Goal: Find specific page/section: Find specific page/section

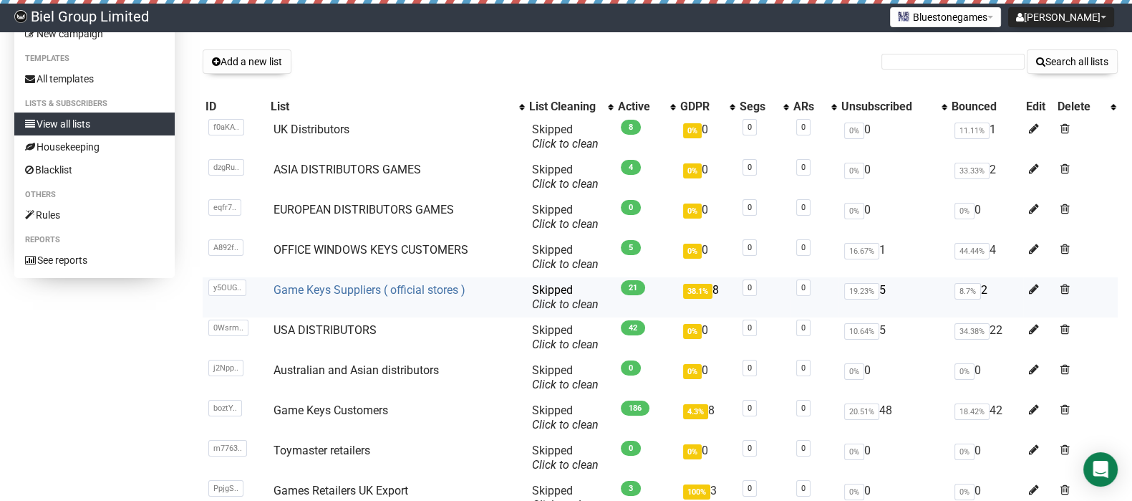
scroll to position [69, 0]
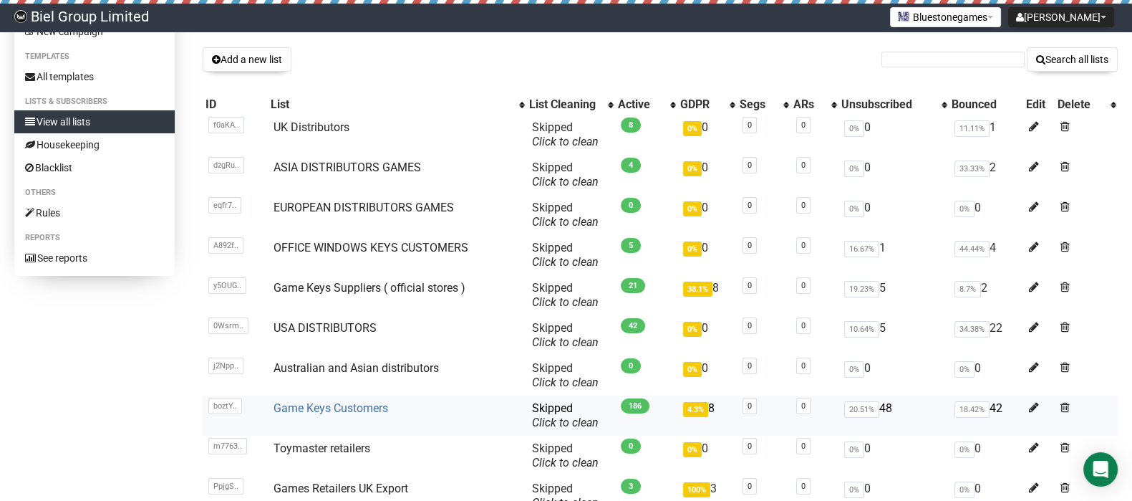
click at [334, 410] on link "Game Keys Customers" at bounding box center [331, 408] width 115 height 14
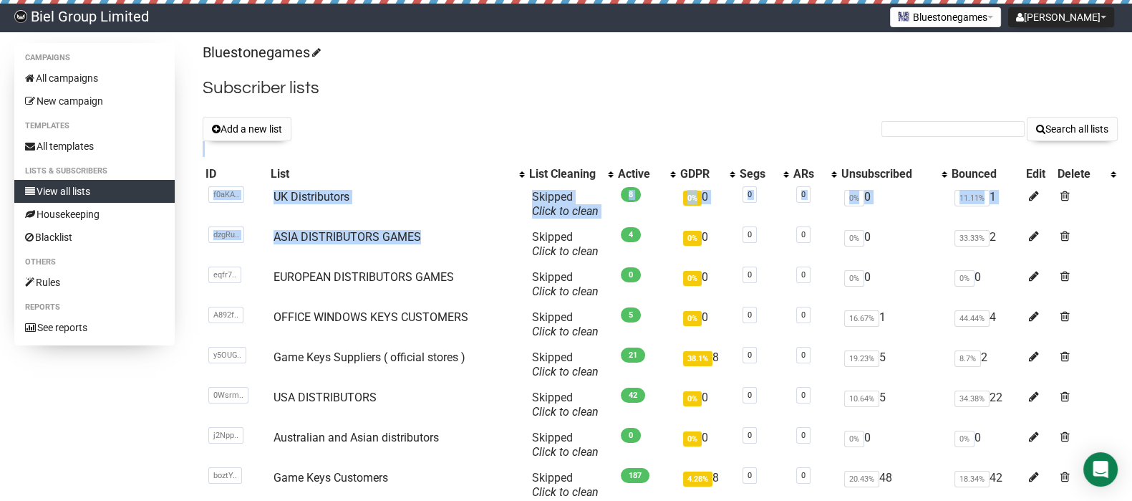
click at [845, 160] on div "Bluestonegames Subscriber lists Add a new list Search all lists List name Singl…" at bounding box center [660, 343] width 915 height 600
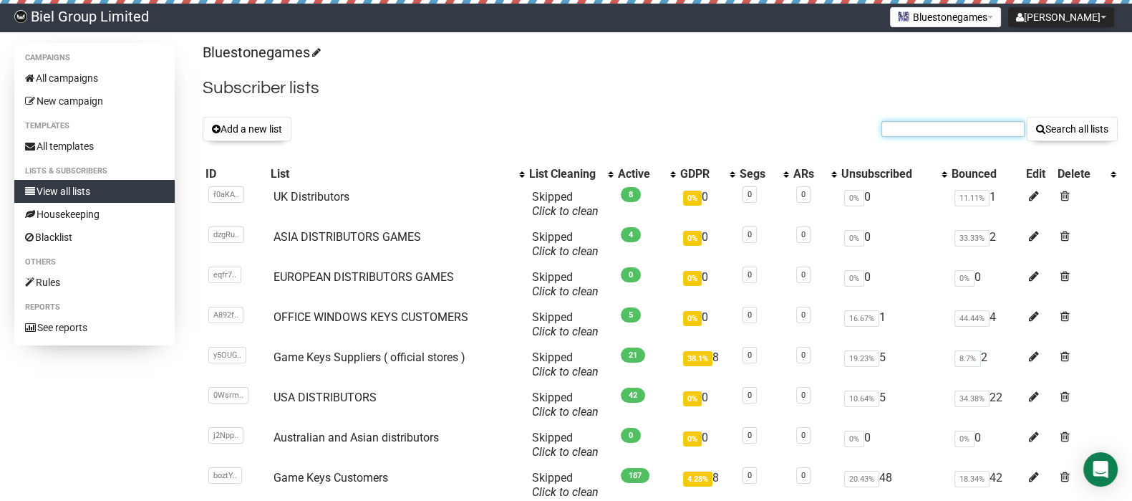
click at [913, 131] on input "text" at bounding box center [953, 129] width 143 height 16
type input "patrick"
click at [1027, 117] on button "Search all lists" at bounding box center [1072, 129] width 91 height 24
drag, startPoint x: 0, startPoint y: 0, endPoint x: 908, endPoint y: 130, distance: 917.6
click at [908, 130] on input "text" at bounding box center [953, 129] width 143 height 16
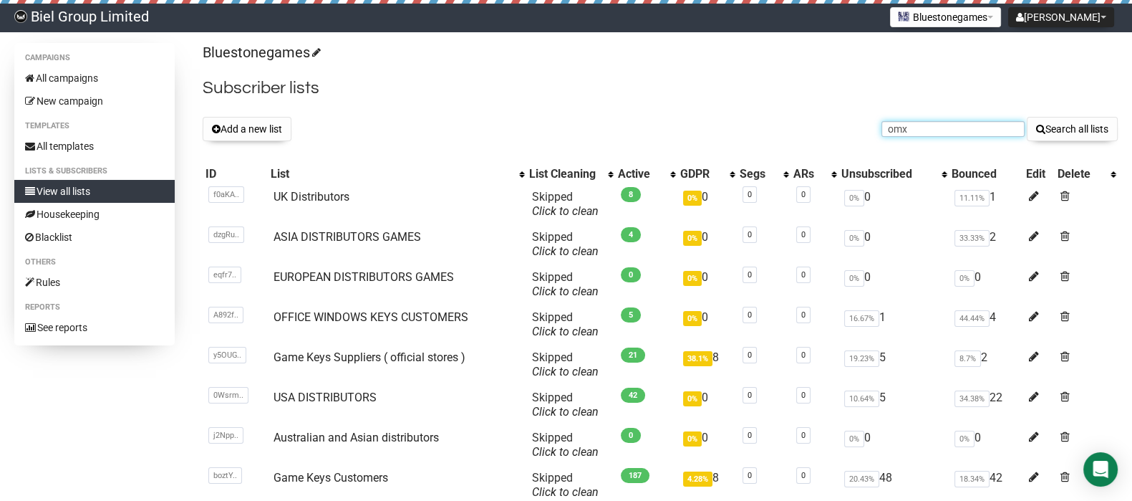
type input "omx"
click at [1027, 117] on button "Search all lists" at bounding box center [1072, 129] width 91 height 24
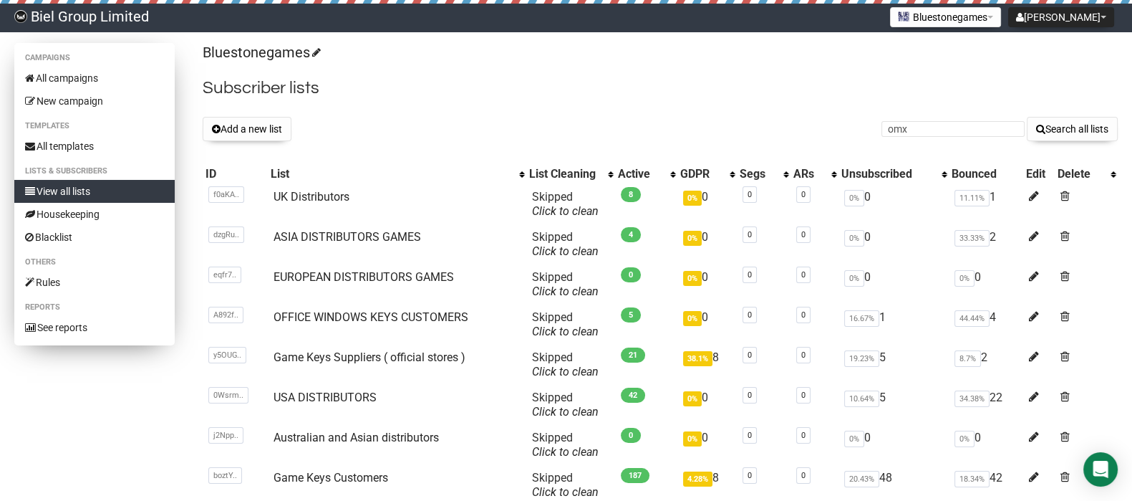
click at [86, 188] on link "View all lists" at bounding box center [94, 191] width 160 height 23
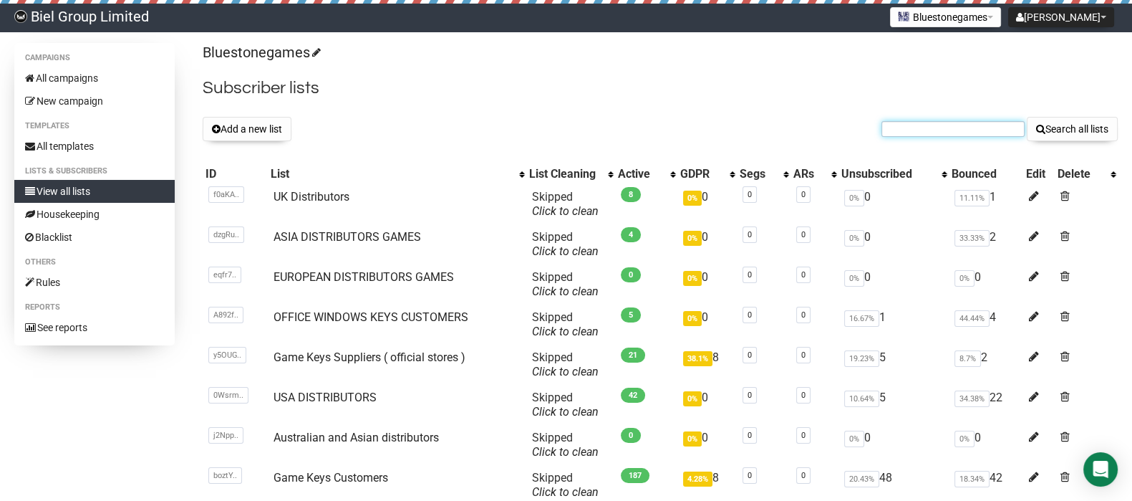
click at [911, 124] on input "text" at bounding box center [953, 129] width 143 height 16
type input "patrick"
click at [1027, 117] on button "Search all lists" at bounding box center [1072, 129] width 91 height 24
drag, startPoint x: 0, startPoint y: 0, endPoint x: 935, endPoint y: 127, distance: 943.3
click at [935, 127] on input "text" at bounding box center [953, 129] width 143 height 16
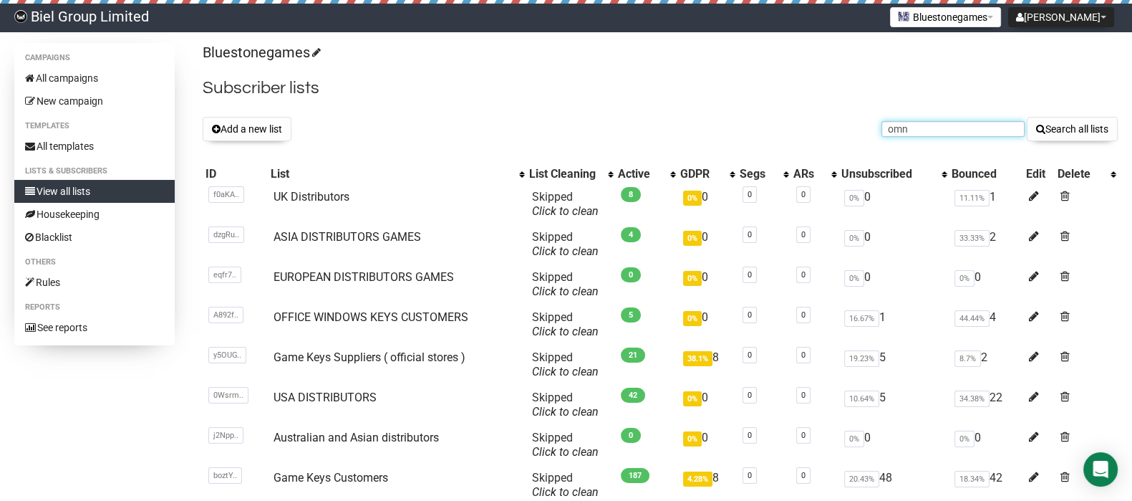
type input "omn"
click at [1027, 117] on button "Search all lists" at bounding box center [1072, 129] width 91 height 24
drag, startPoint x: 0, startPoint y: 0, endPoint x: 924, endPoint y: 128, distance: 932.9
click at [924, 128] on input "text" at bounding box center [953, 129] width 143 height 16
type input "cormac"
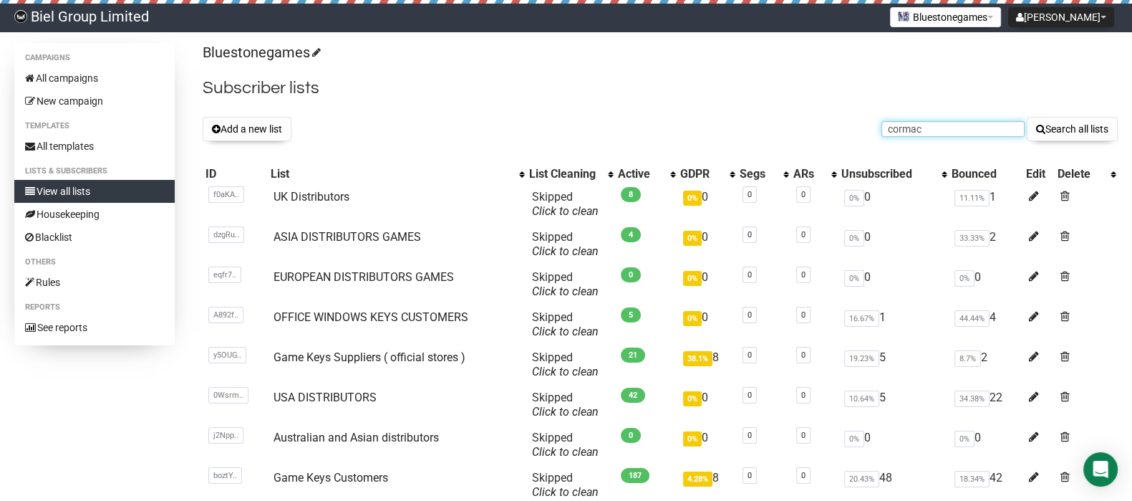
click at [1027, 117] on button "Search all lists" at bounding box center [1072, 129] width 91 height 24
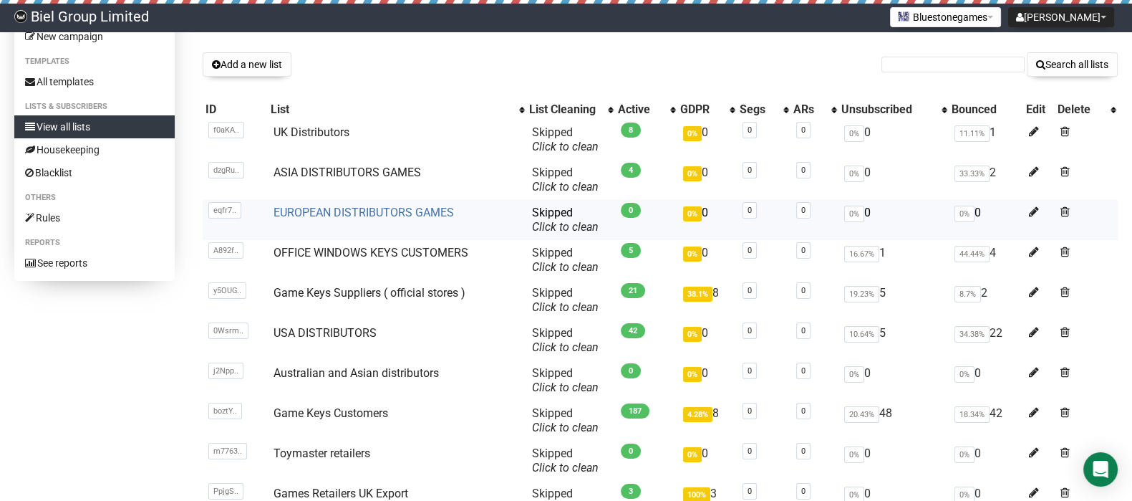
scroll to position [69, 0]
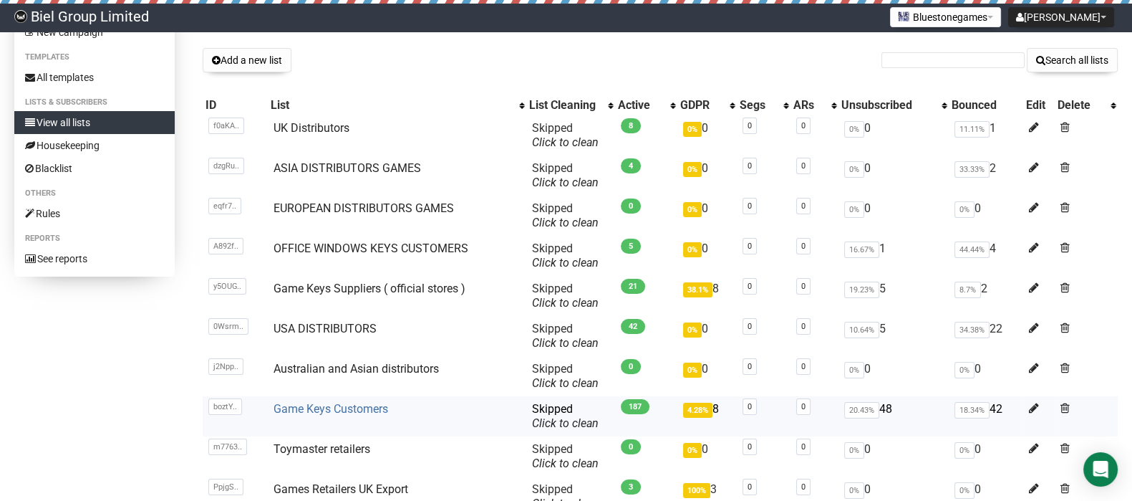
click at [362, 404] on link "Game Keys Customers" at bounding box center [331, 409] width 115 height 14
